Goal: Information Seeking & Learning: Learn about a topic

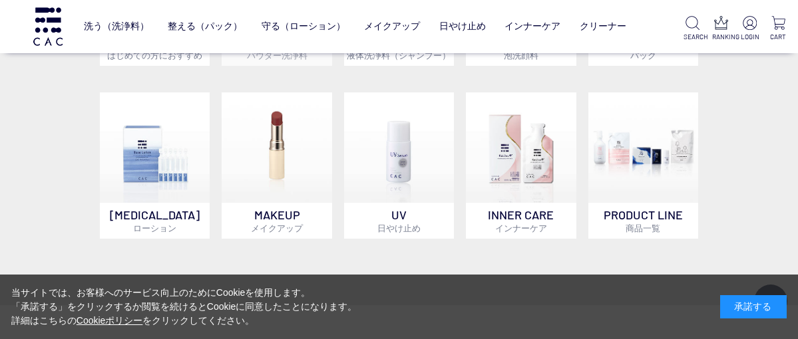
scroll to position [798, 0]
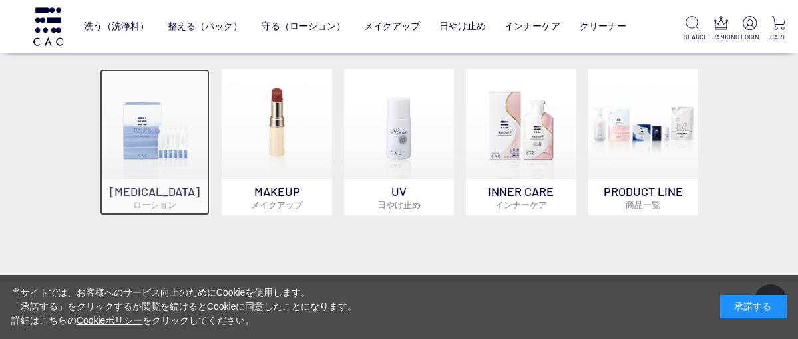
click at [170, 194] on p "SKIN CARE ローション" at bounding box center [155, 198] width 110 height 36
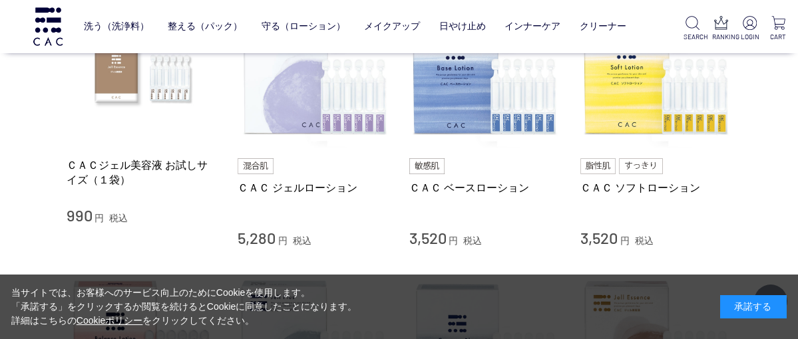
scroll to position [333, 0]
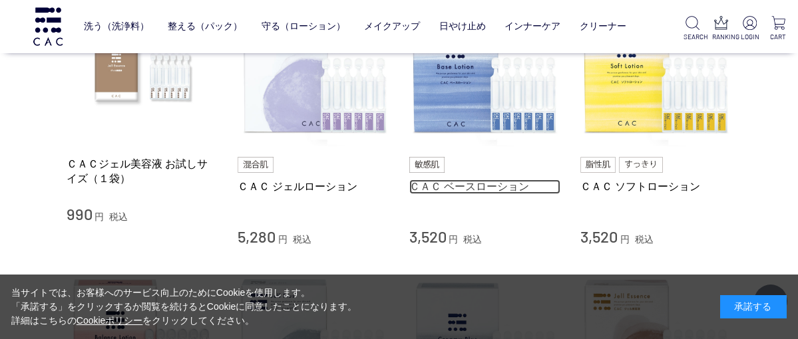
click at [422, 186] on link "ＣＡＣ ベースローション" at bounding box center [485, 187] width 152 height 14
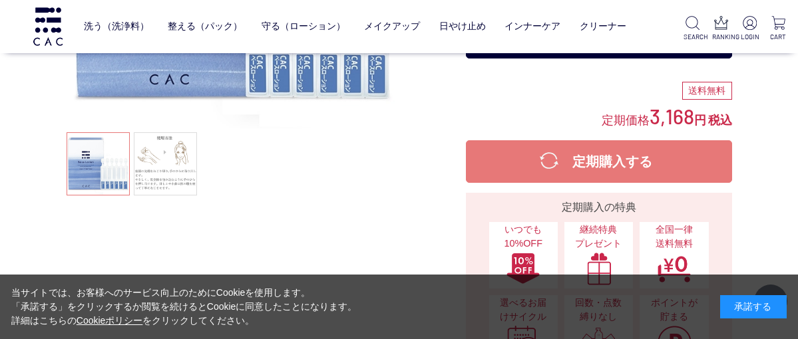
scroll to position [266, 0]
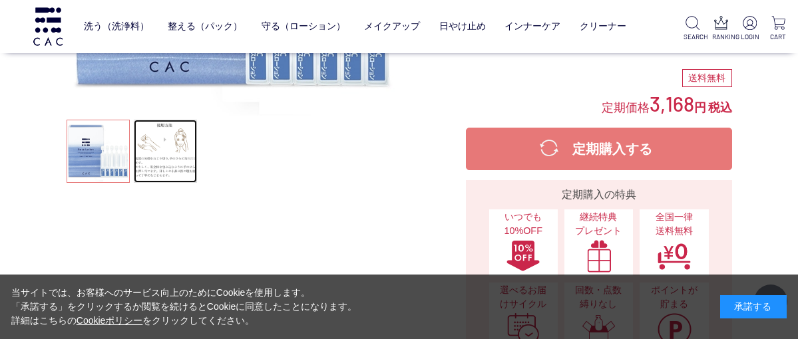
click at [156, 169] on link at bounding box center [165, 151] width 63 height 63
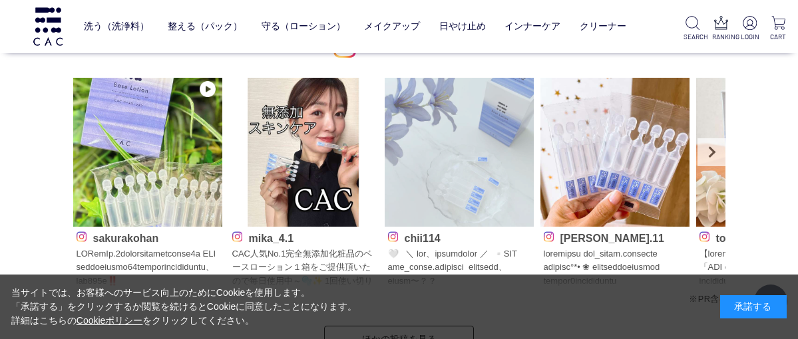
scroll to position [6521, 0]
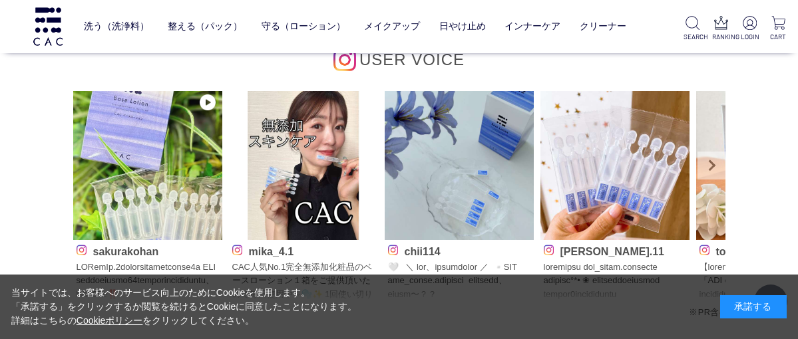
click at [709, 166] on link "Next" at bounding box center [711, 166] width 28 height 28
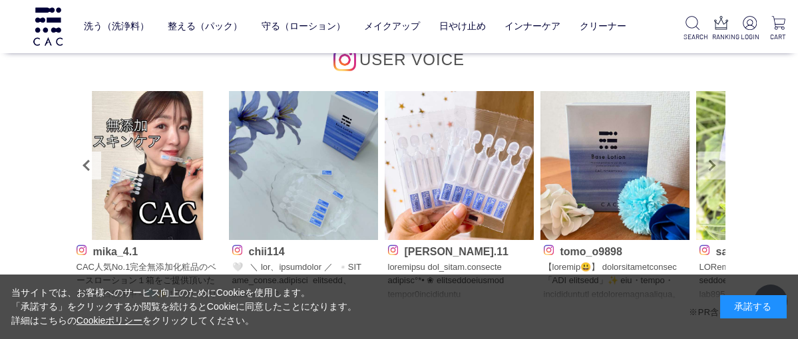
click at [709, 166] on link "Next" at bounding box center [711, 166] width 28 height 28
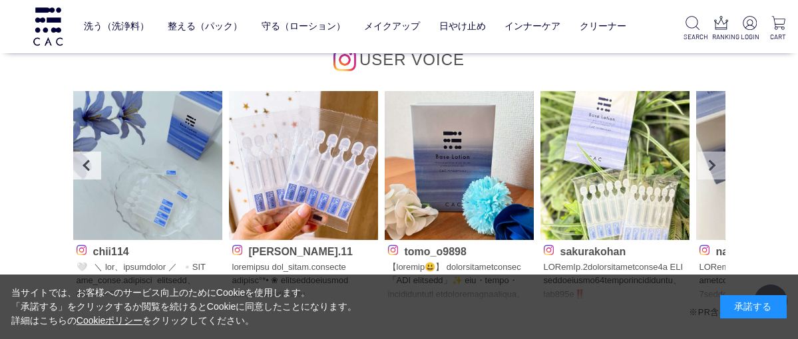
click at [709, 166] on link "Next" at bounding box center [711, 166] width 28 height 28
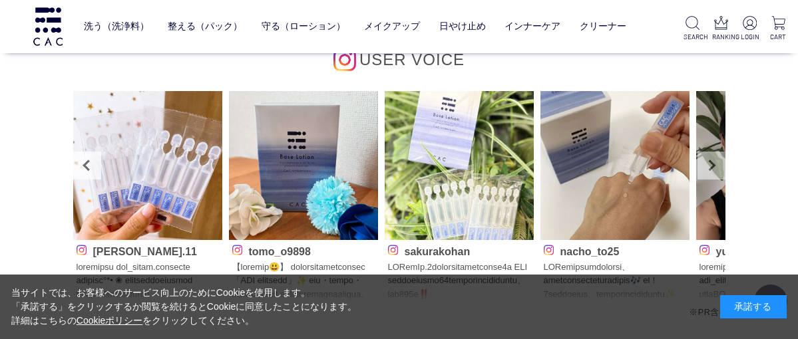
click at [709, 166] on link "Next" at bounding box center [711, 166] width 28 height 28
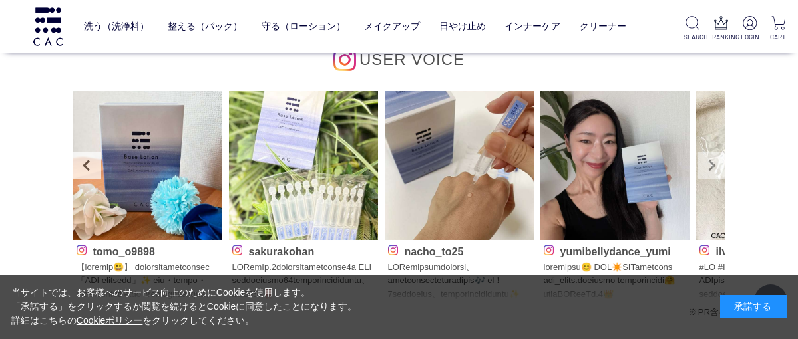
click at [709, 166] on link "Next" at bounding box center [711, 166] width 28 height 28
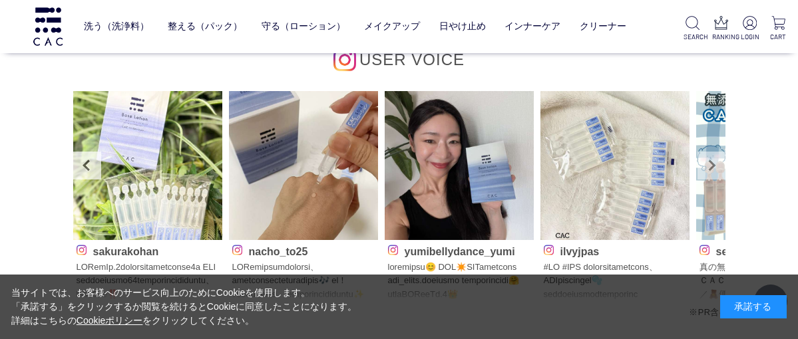
click at [709, 166] on link "Next" at bounding box center [711, 166] width 28 height 28
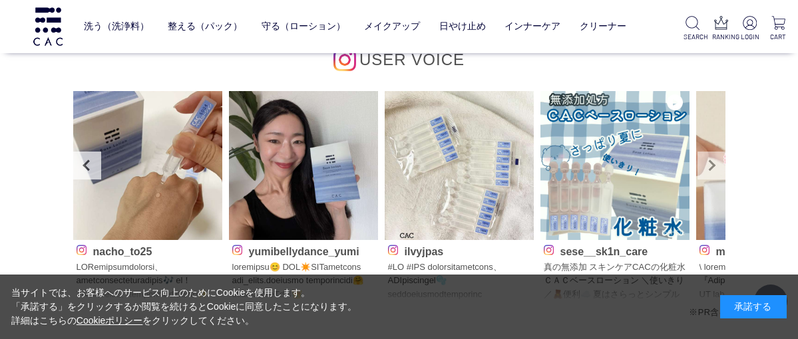
click at [709, 166] on link "Next" at bounding box center [711, 166] width 28 height 28
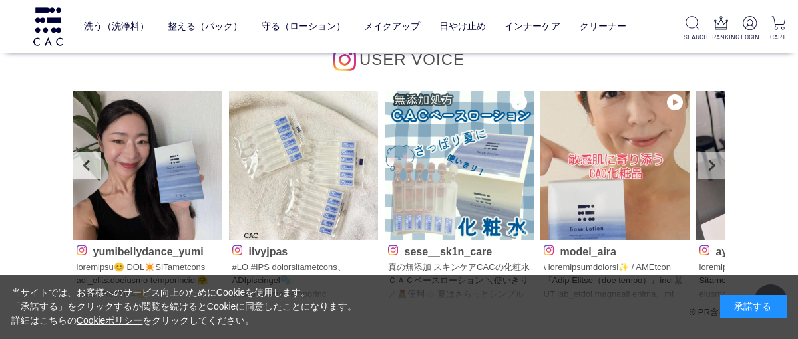
click at [709, 166] on link "Next" at bounding box center [711, 166] width 28 height 28
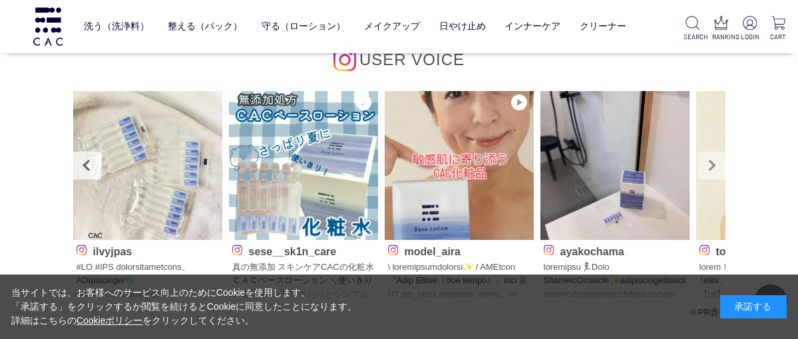
click at [709, 166] on link "Next" at bounding box center [711, 166] width 28 height 28
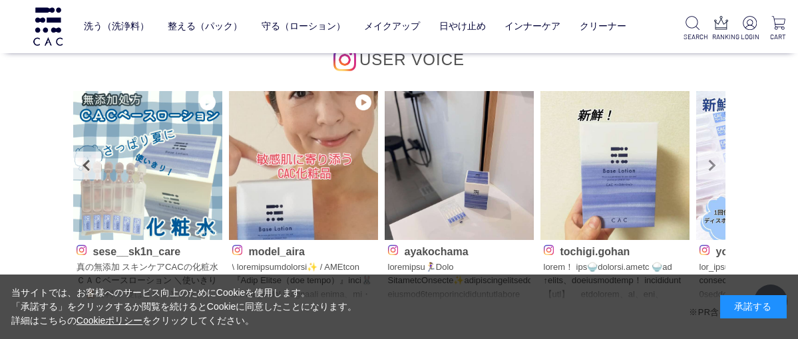
click at [709, 168] on link "Next" at bounding box center [711, 166] width 28 height 28
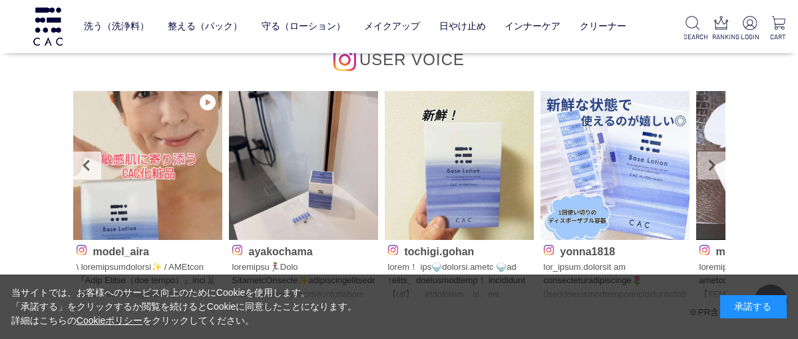
click at [709, 168] on link "Next" at bounding box center [711, 166] width 28 height 28
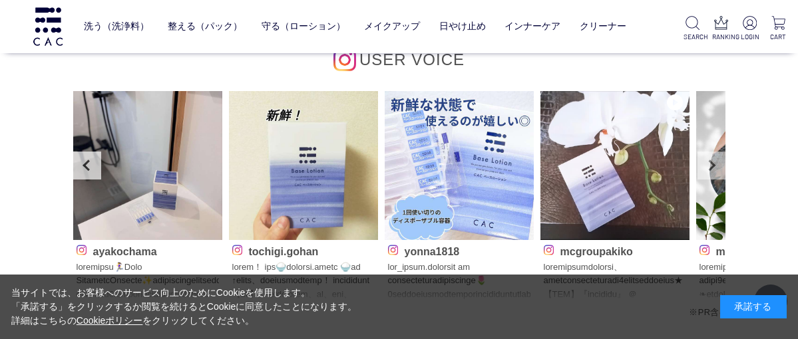
click at [709, 168] on link "Next" at bounding box center [711, 166] width 28 height 28
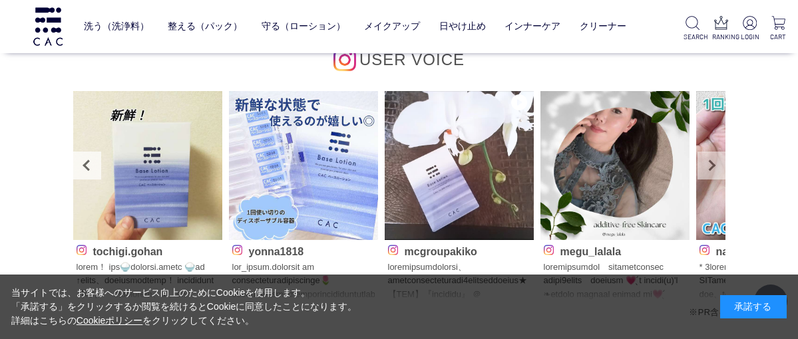
click at [709, 168] on link "Next" at bounding box center [711, 166] width 28 height 28
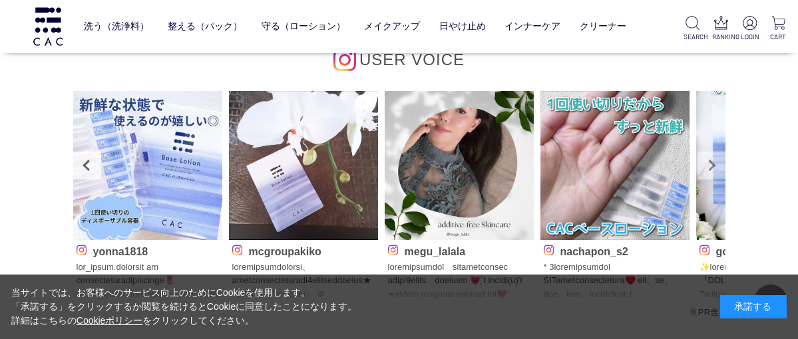
click at [709, 168] on link "Next" at bounding box center [711, 166] width 28 height 28
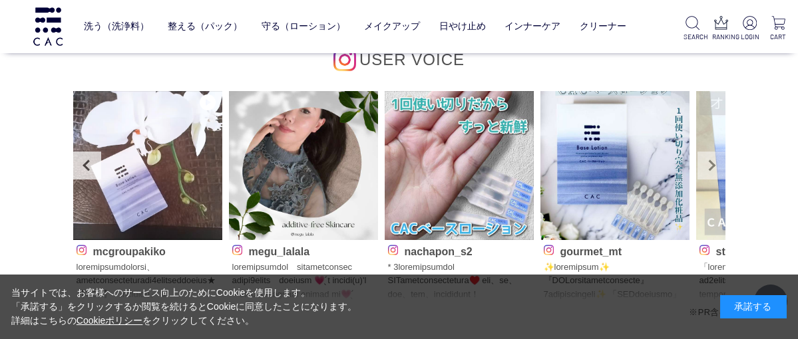
click at [709, 168] on link "Next" at bounding box center [711, 166] width 28 height 28
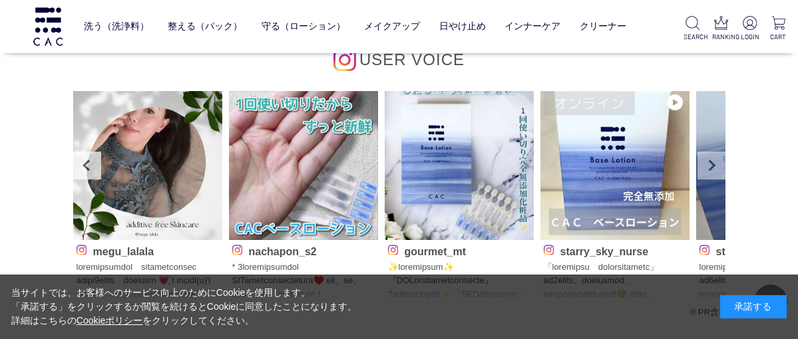
click at [709, 168] on link "Next" at bounding box center [711, 166] width 28 height 28
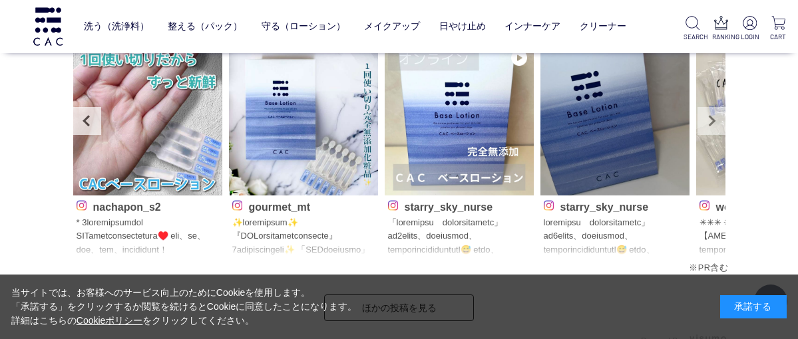
scroll to position [6587, 0]
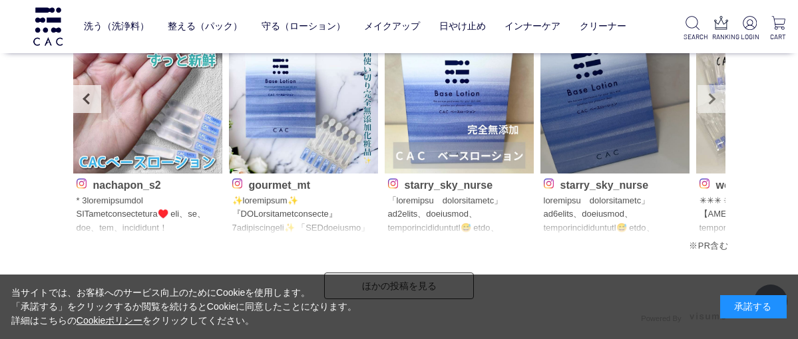
click at [719, 98] on link "Next" at bounding box center [711, 99] width 28 height 28
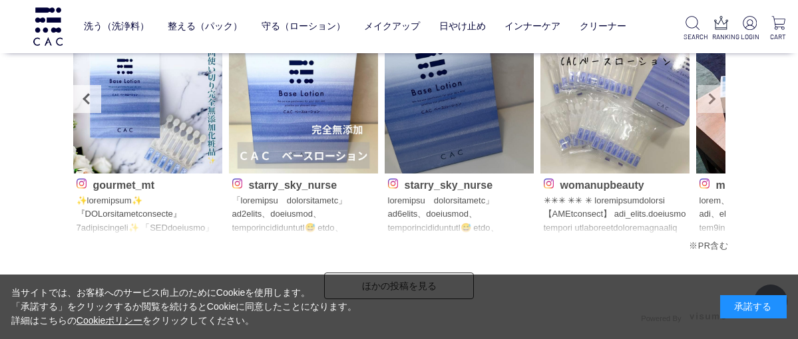
click at [718, 102] on link "Next" at bounding box center [711, 99] width 28 height 28
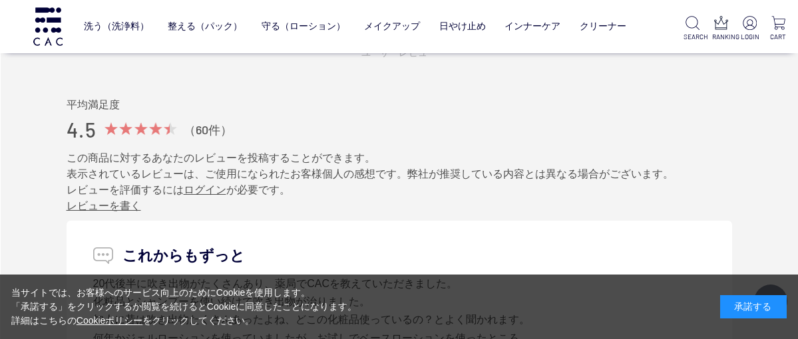
scroll to position [7053, 0]
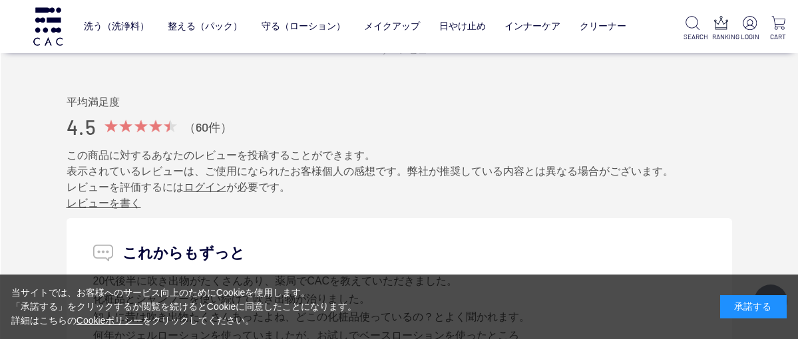
click at [172, 125] on div at bounding box center [140, 126] width 73 height 13
click at [212, 130] on div "（60件）" at bounding box center [208, 128] width 49 height 16
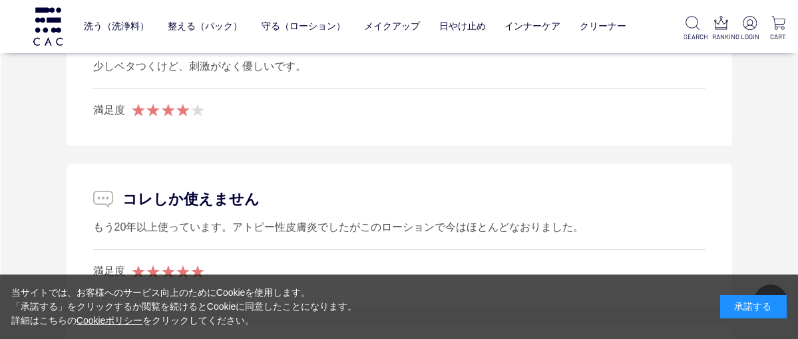
scroll to position [7519, 0]
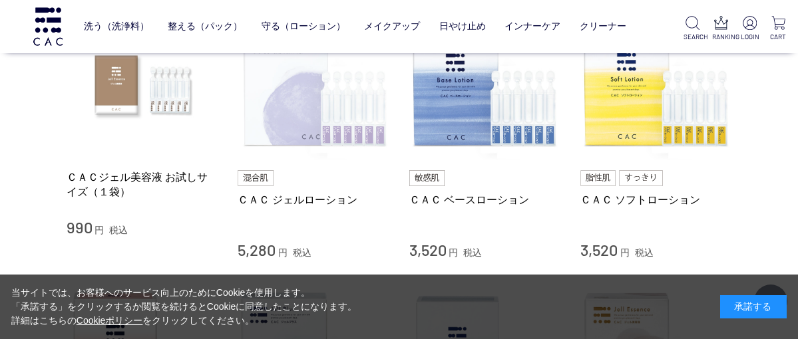
scroll to position [133, 0]
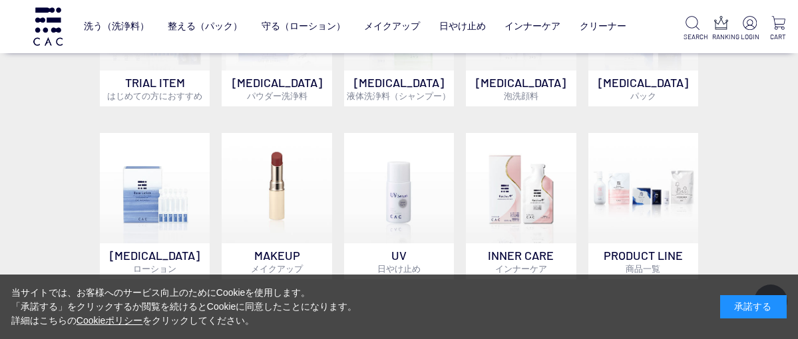
scroll to position [798, 0]
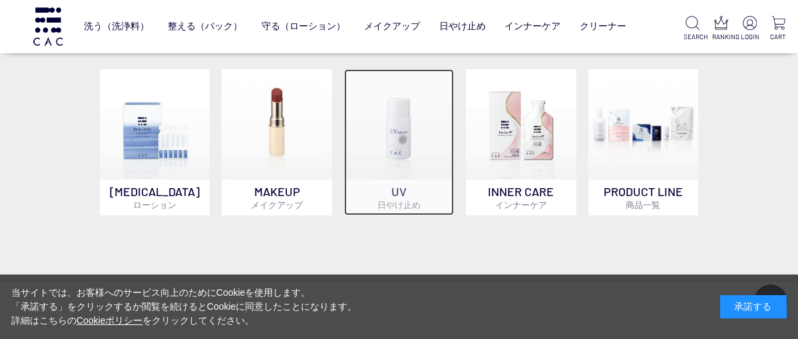
click at [398, 189] on p "UV 日やけ止め" at bounding box center [399, 198] width 110 height 36
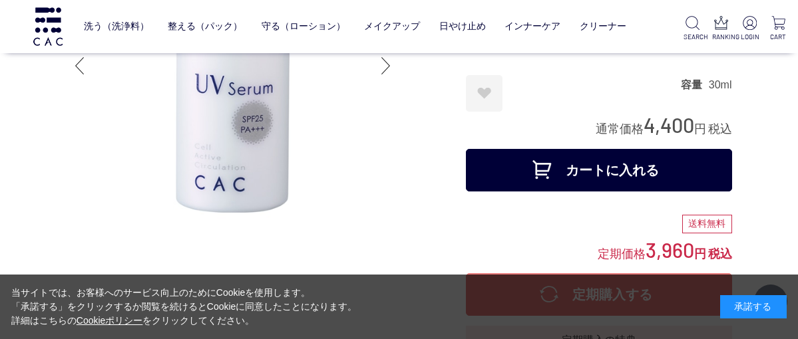
scroll to position [133, 0]
